Goal: Find specific page/section: Find specific page/section

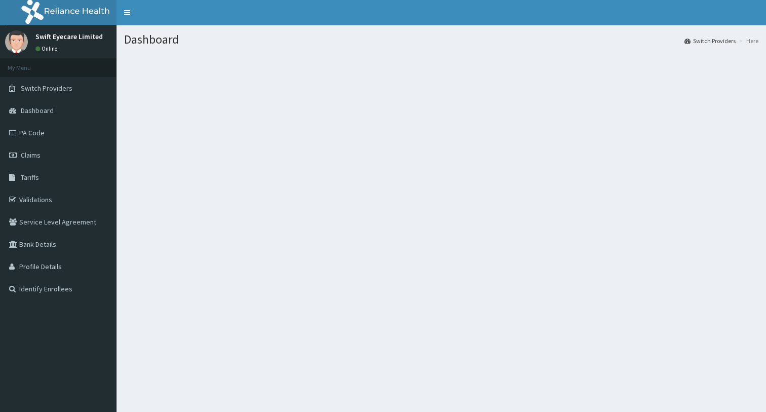
click at [49, 91] on span "Switch Providers" at bounding box center [47, 88] width 52 height 9
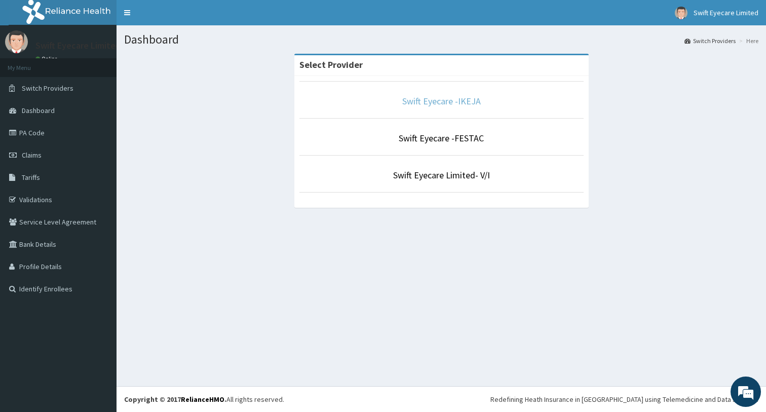
click at [449, 104] on link "Swift Eyecare -IKEJA" at bounding box center [441, 101] width 79 height 12
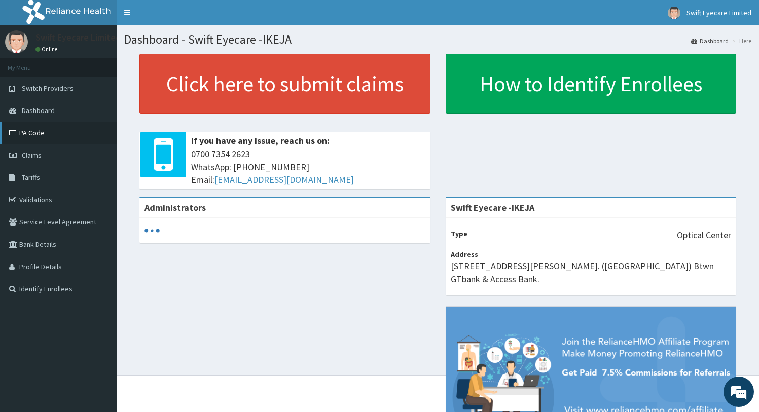
click at [31, 129] on link "PA Code" at bounding box center [58, 133] width 117 height 22
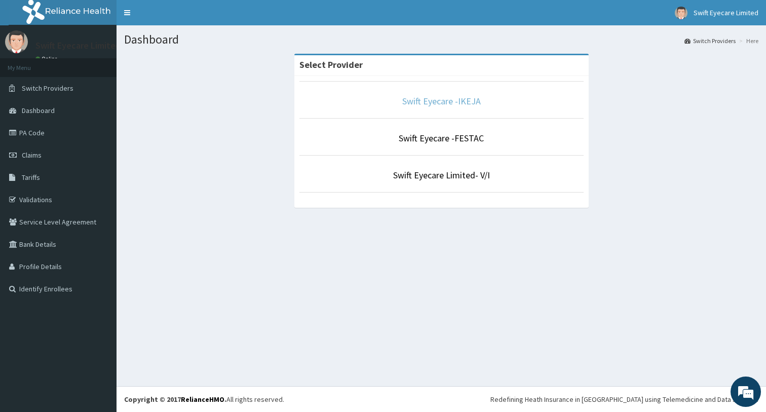
click at [412, 98] on link "Swift Eyecare -IKEJA" at bounding box center [441, 101] width 79 height 12
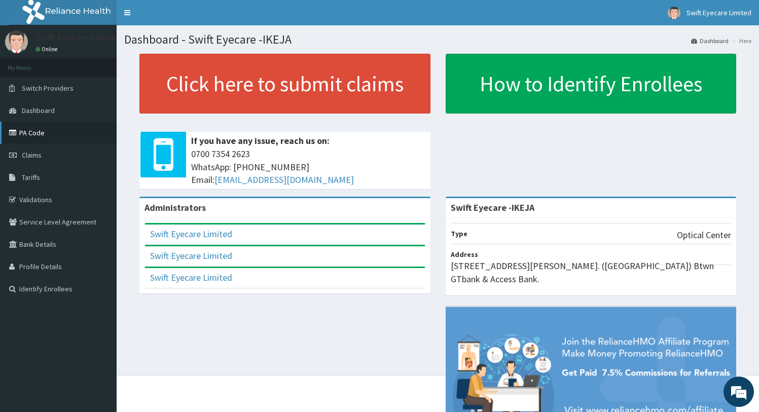
click at [47, 128] on link "PA Code" at bounding box center [58, 133] width 117 height 22
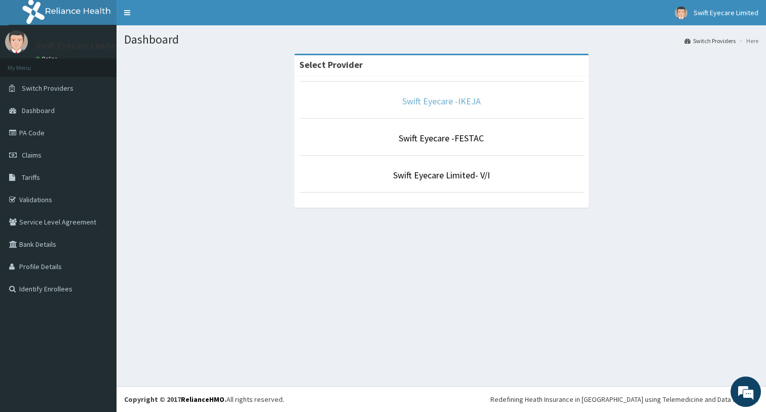
click at [414, 98] on link "Swift Eyecare -IKEJA" at bounding box center [441, 101] width 79 height 12
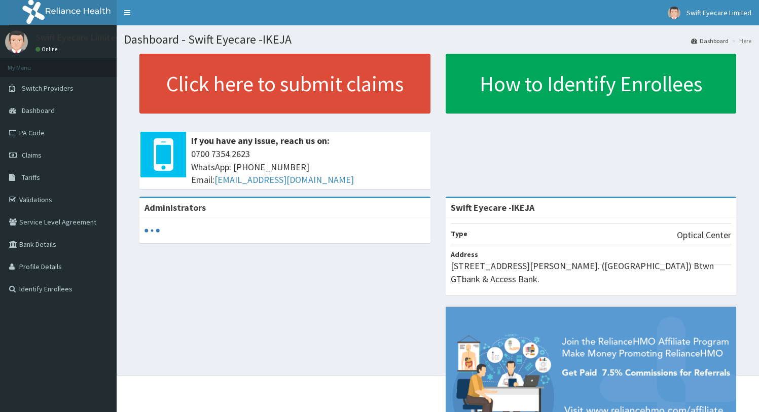
click at [34, 131] on link "PA Code" at bounding box center [58, 133] width 117 height 22
